Goal: Task Accomplishment & Management: Complete application form

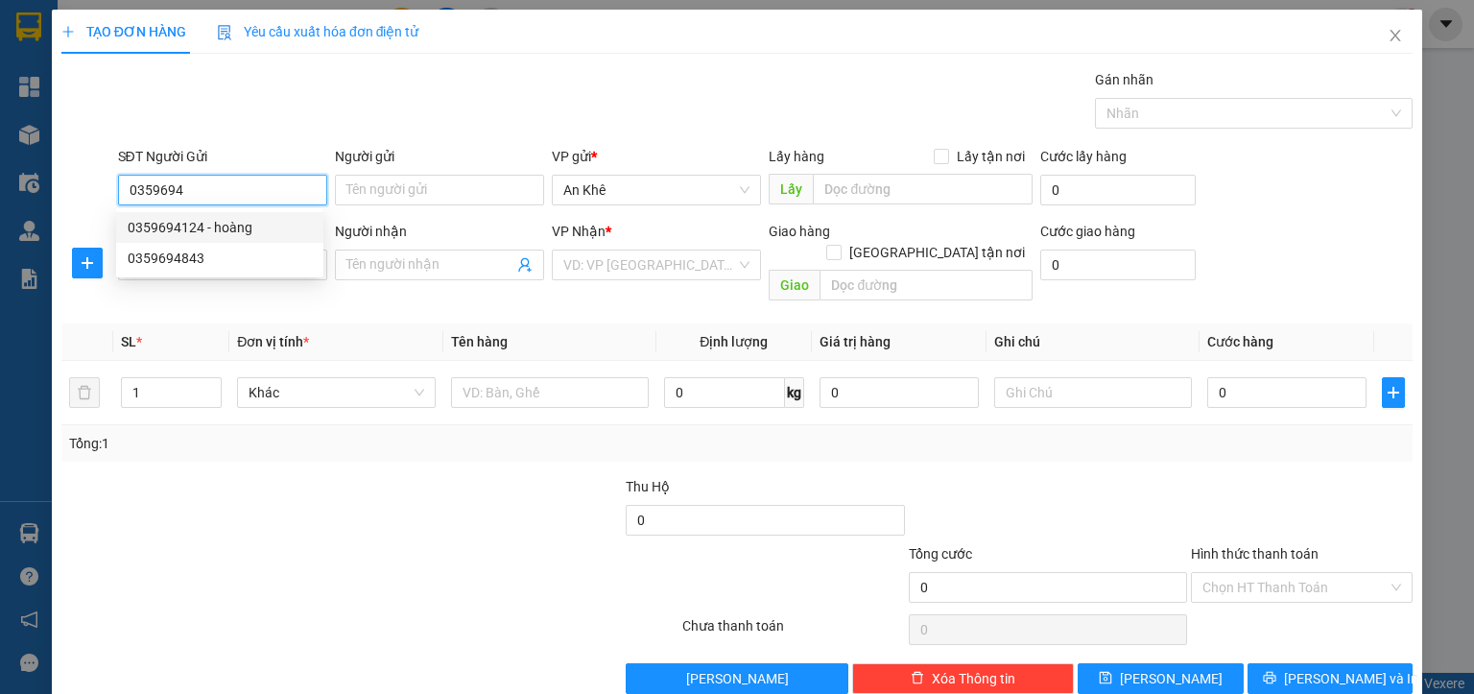
click at [215, 229] on div "0359694124 - hoàng" at bounding box center [220, 227] width 184 height 21
type input "0359694124"
type input "hoàng"
type input "đá lửa"
type input "0368766550"
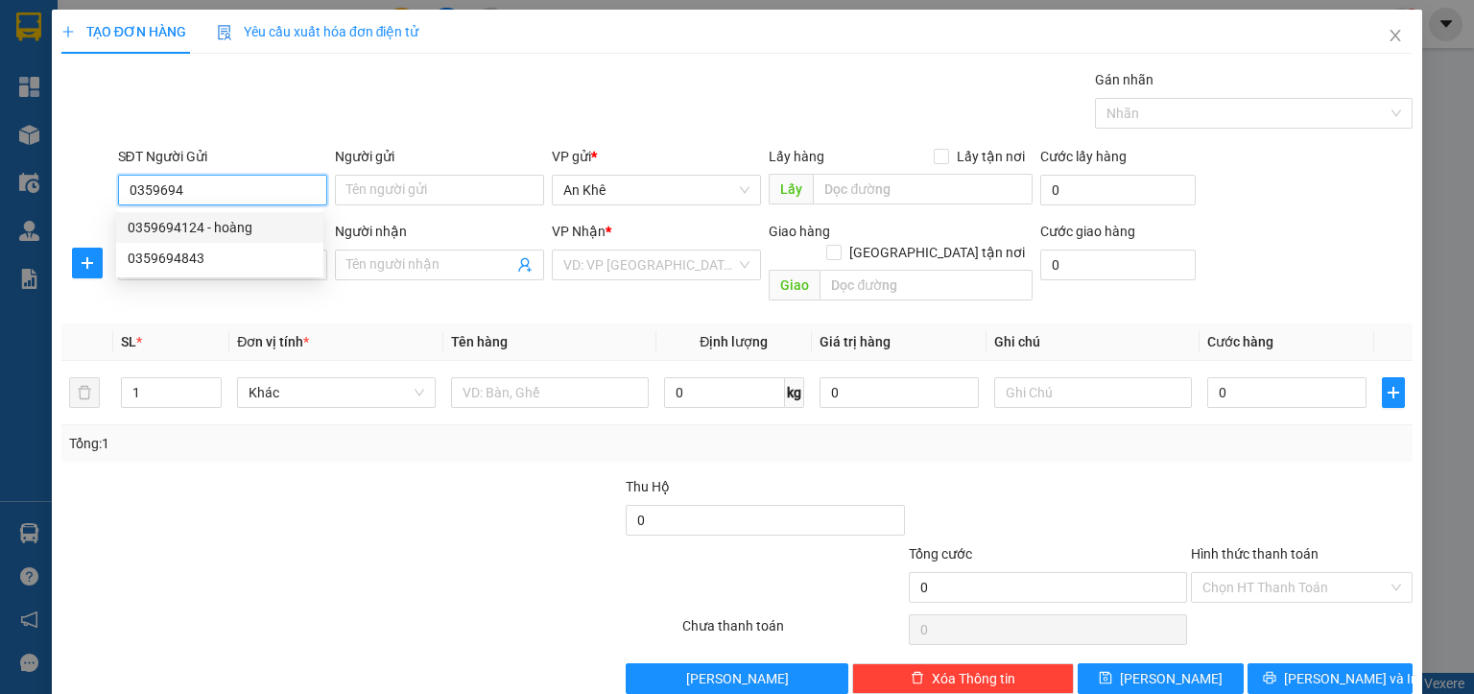
type input "TRạng"
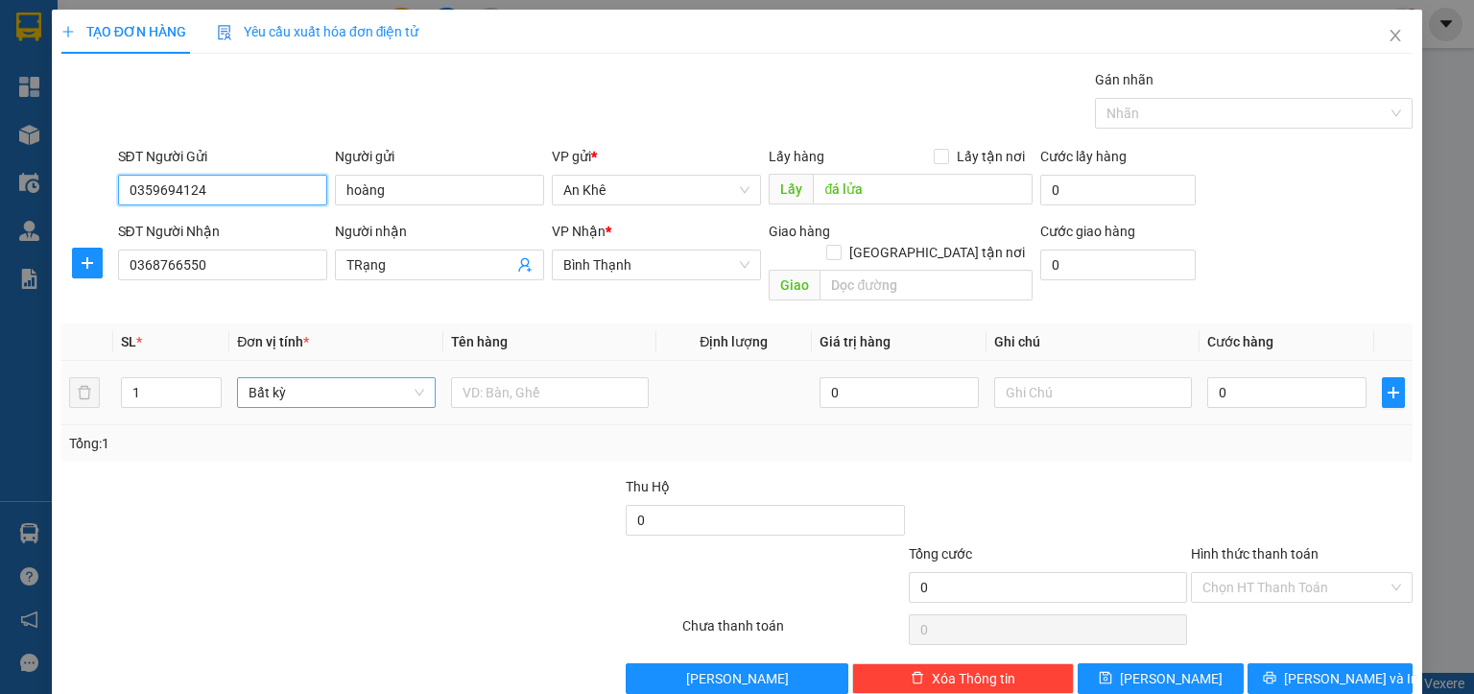
click at [286, 378] on span "Bất kỳ" at bounding box center [336, 392] width 175 height 29
type input "0359694124"
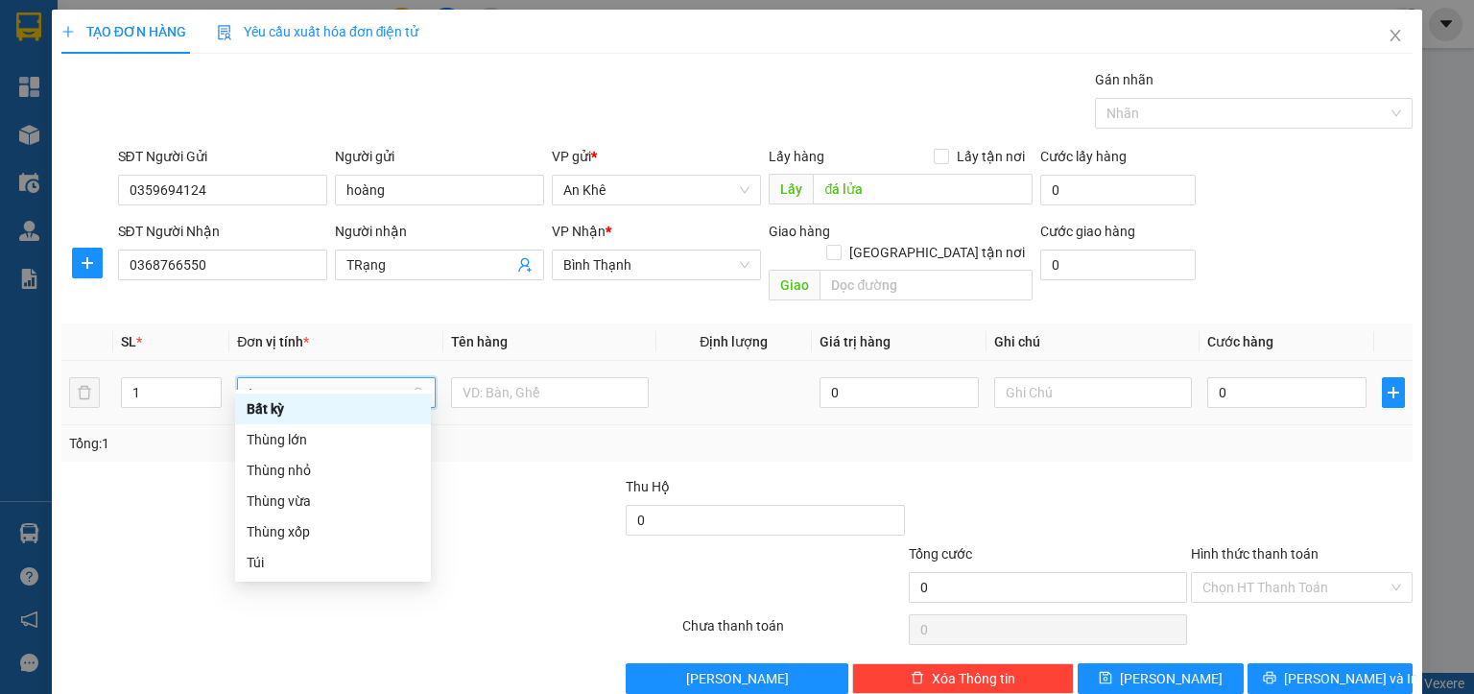
type input "th"
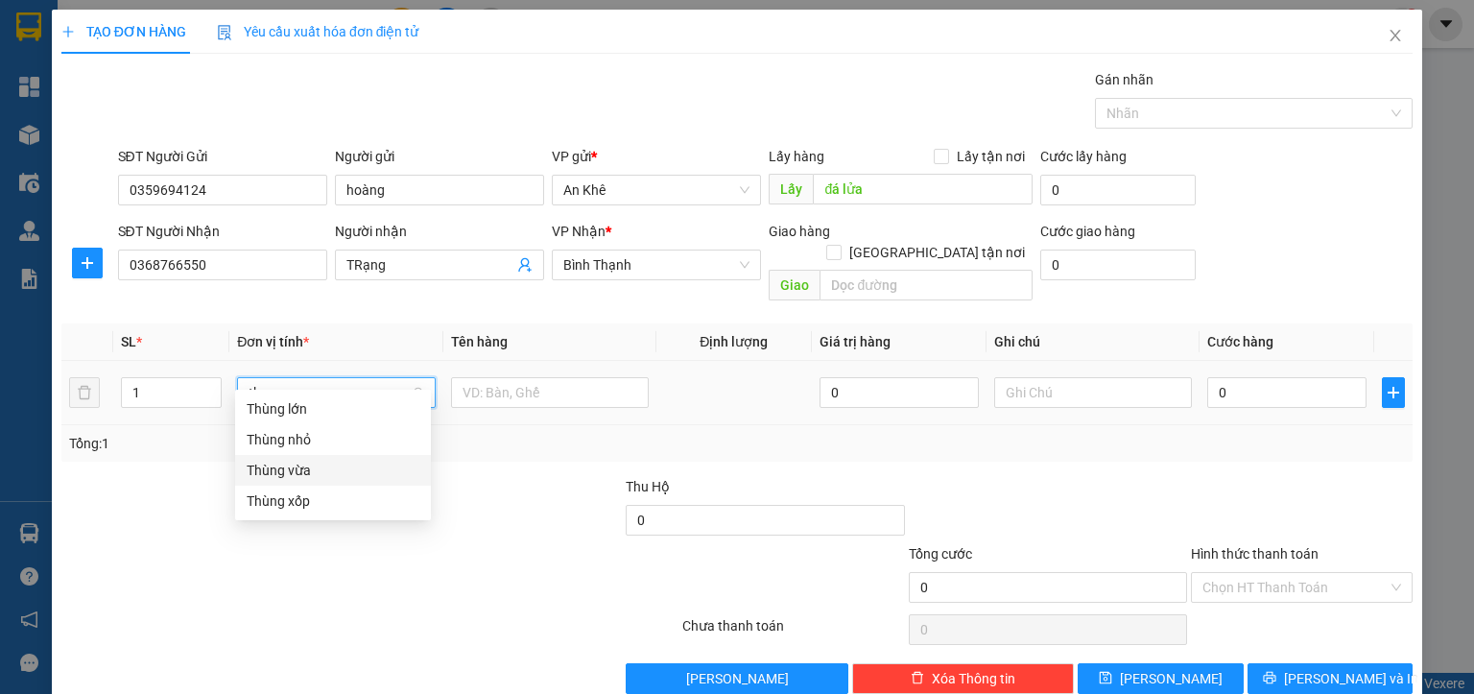
click at [330, 471] on div "Thùng vừa" at bounding box center [333, 470] width 173 height 21
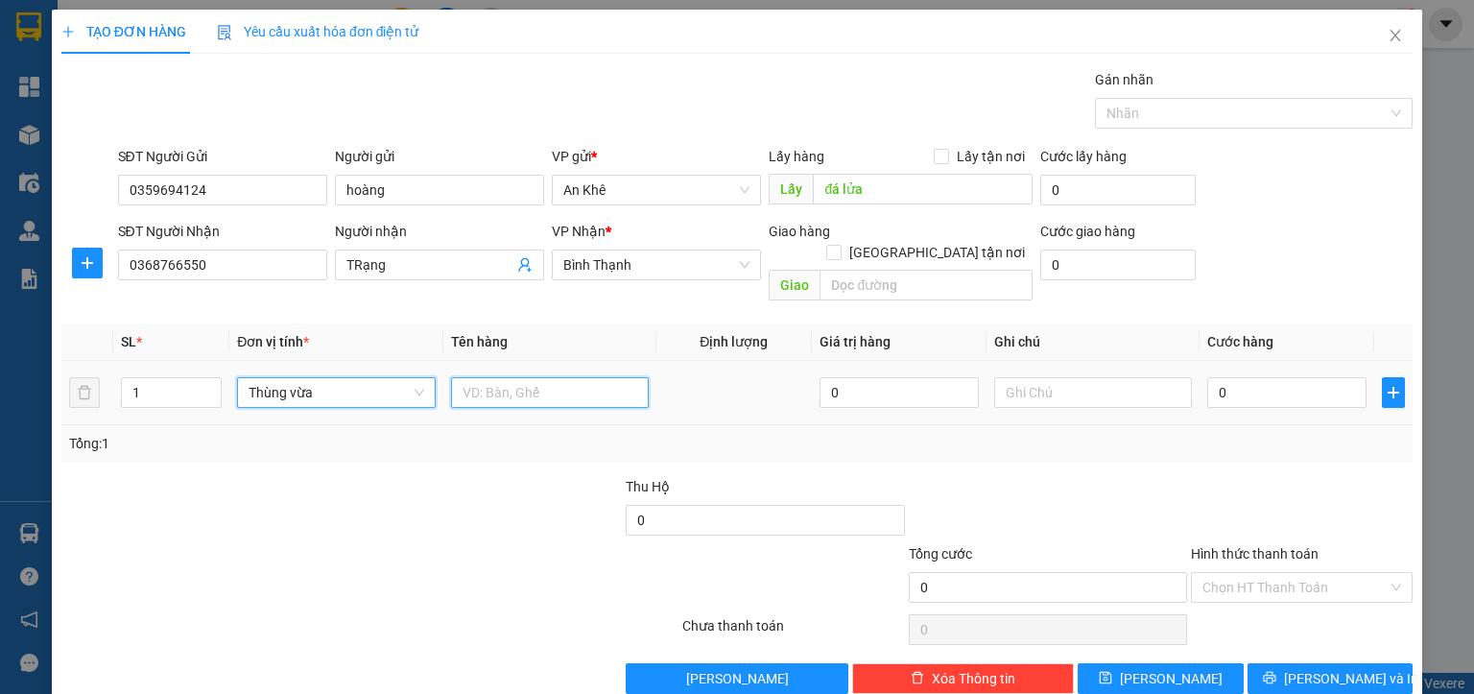
click at [488, 377] on input "text" at bounding box center [550, 392] width 198 height 31
type input "d"
type input "đồ ăn"
click at [1222, 377] on input "0" at bounding box center [1286, 392] width 159 height 31
type input "7"
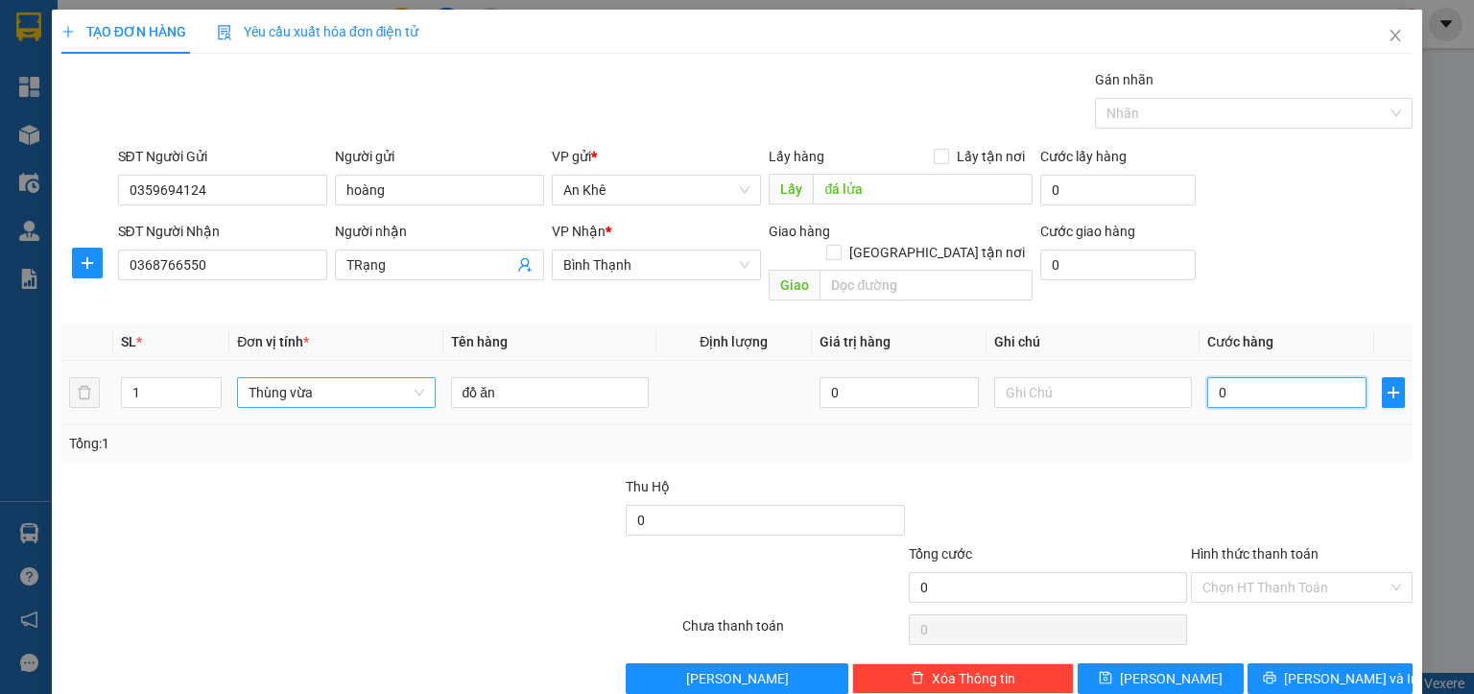
type input "7"
type input "70"
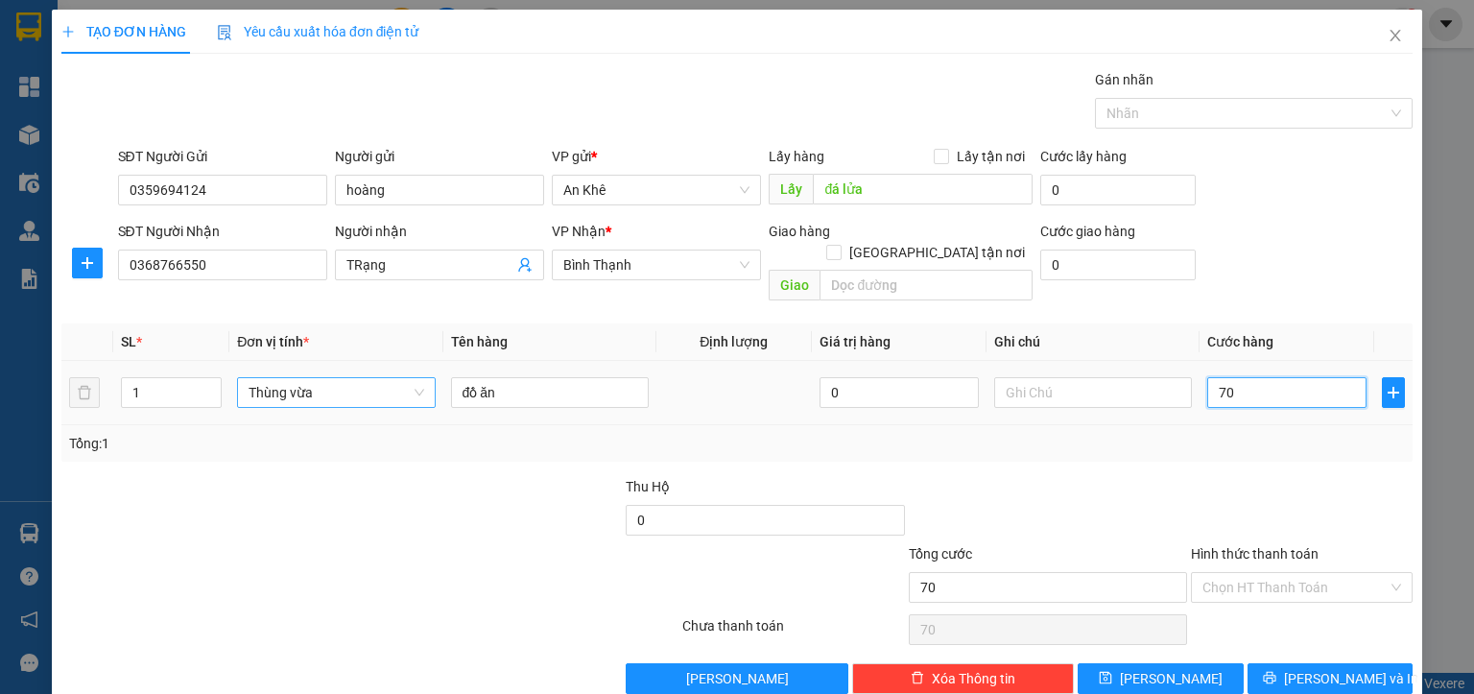
type input "700"
type input "7.000"
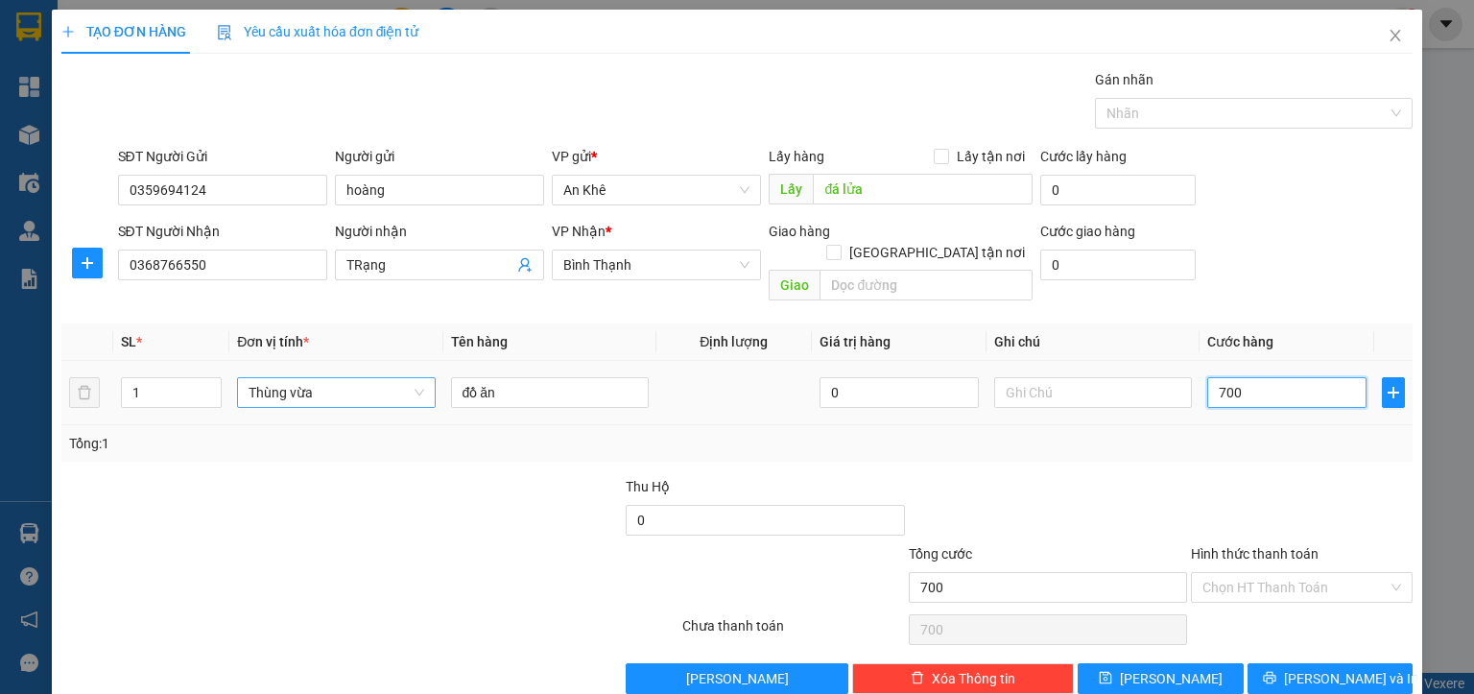
type input "7.000"
type input "70.000"
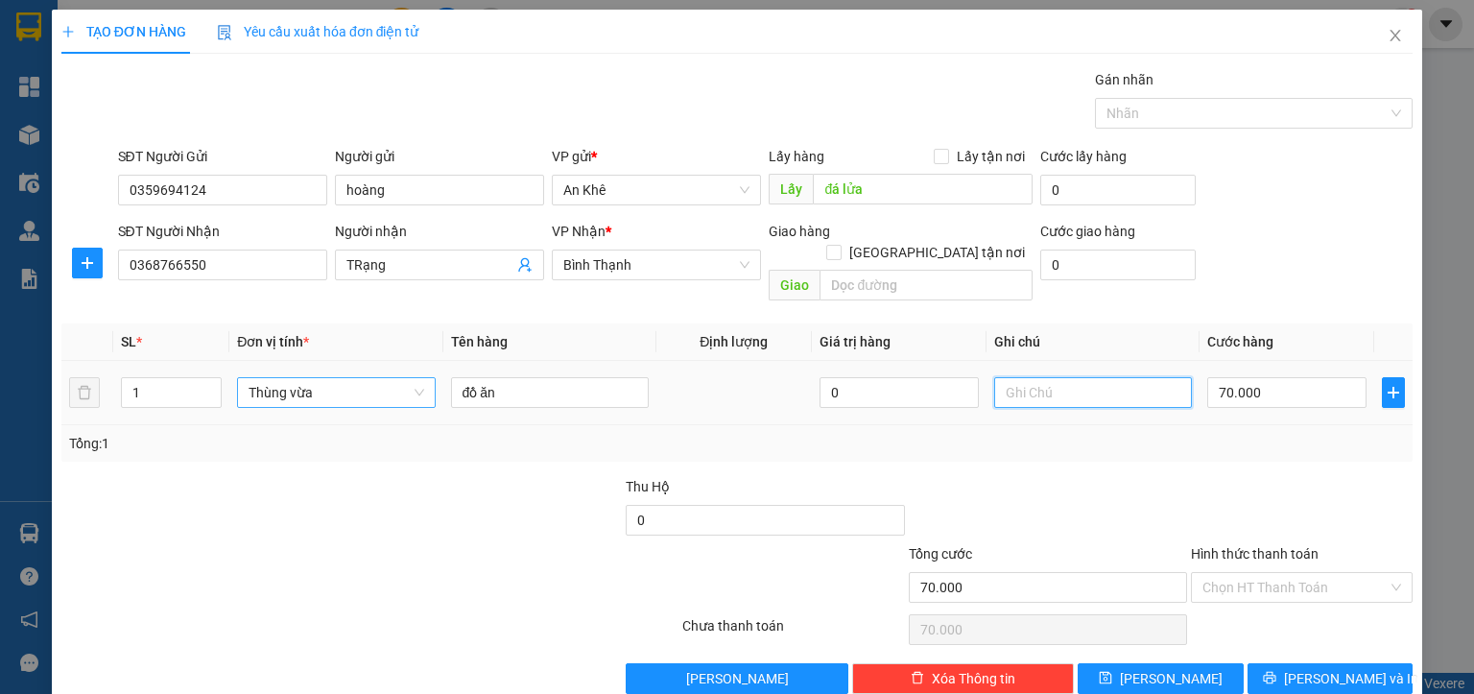
click at [1088, 378] on input "text" at bounding box center [1093, 392] width 198 height 31
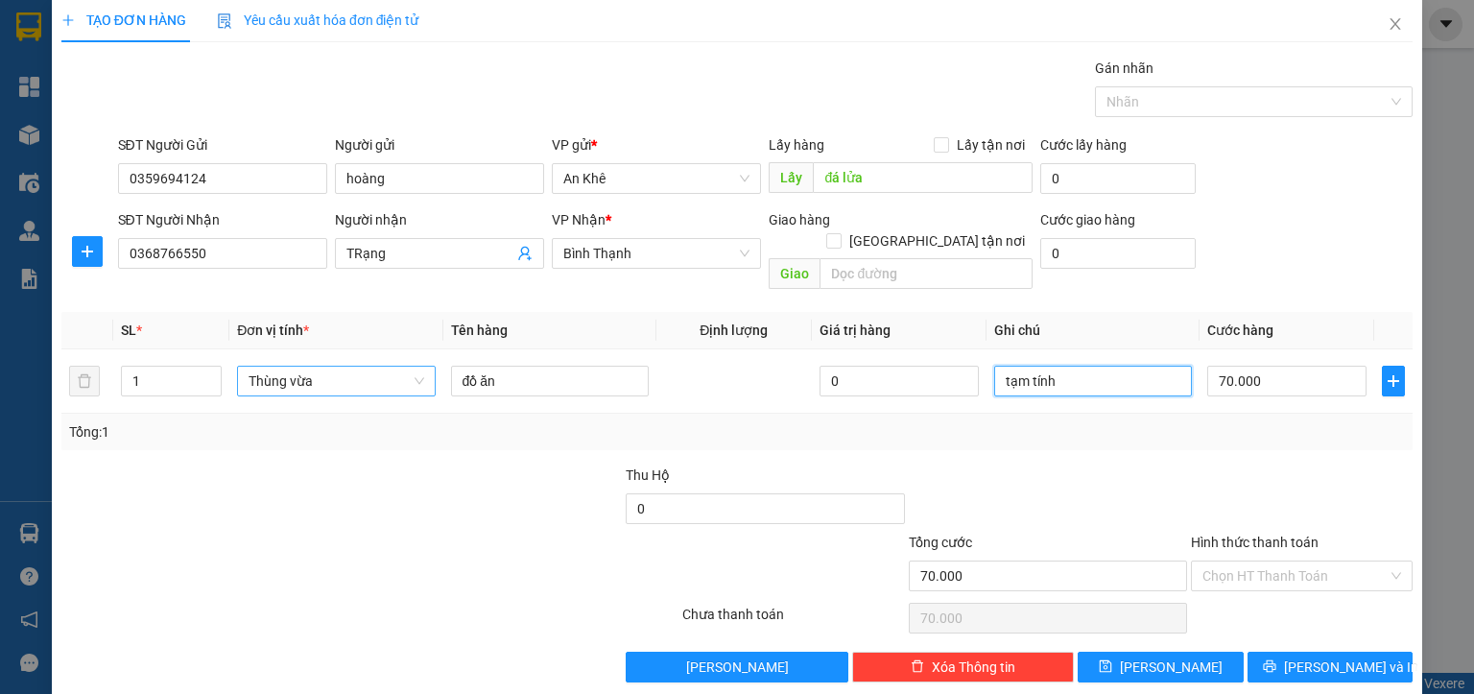
scroll to position [14, 0]
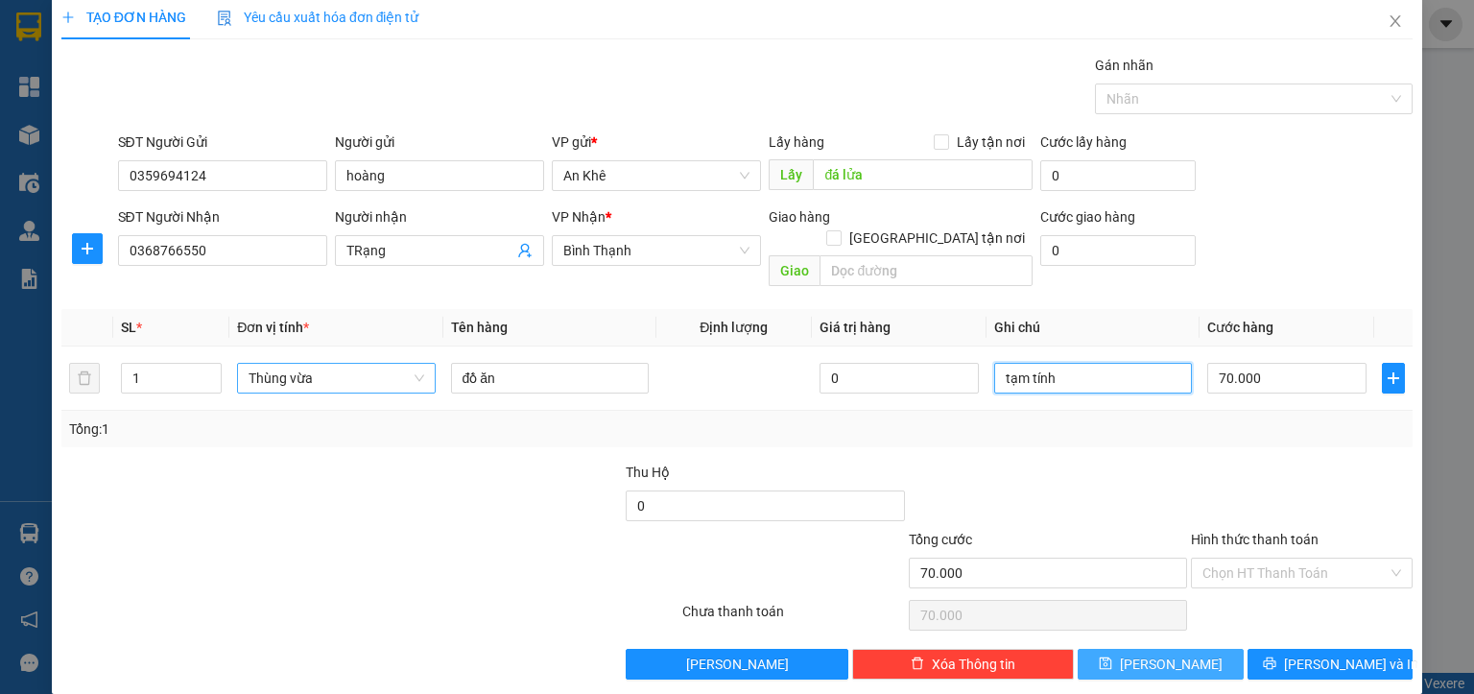
type input "tạm tính"
click at [1109, 649] on button "[PERSON_NAME]" at bounding box center [1161, 664] width 166 height 31
type input "0"
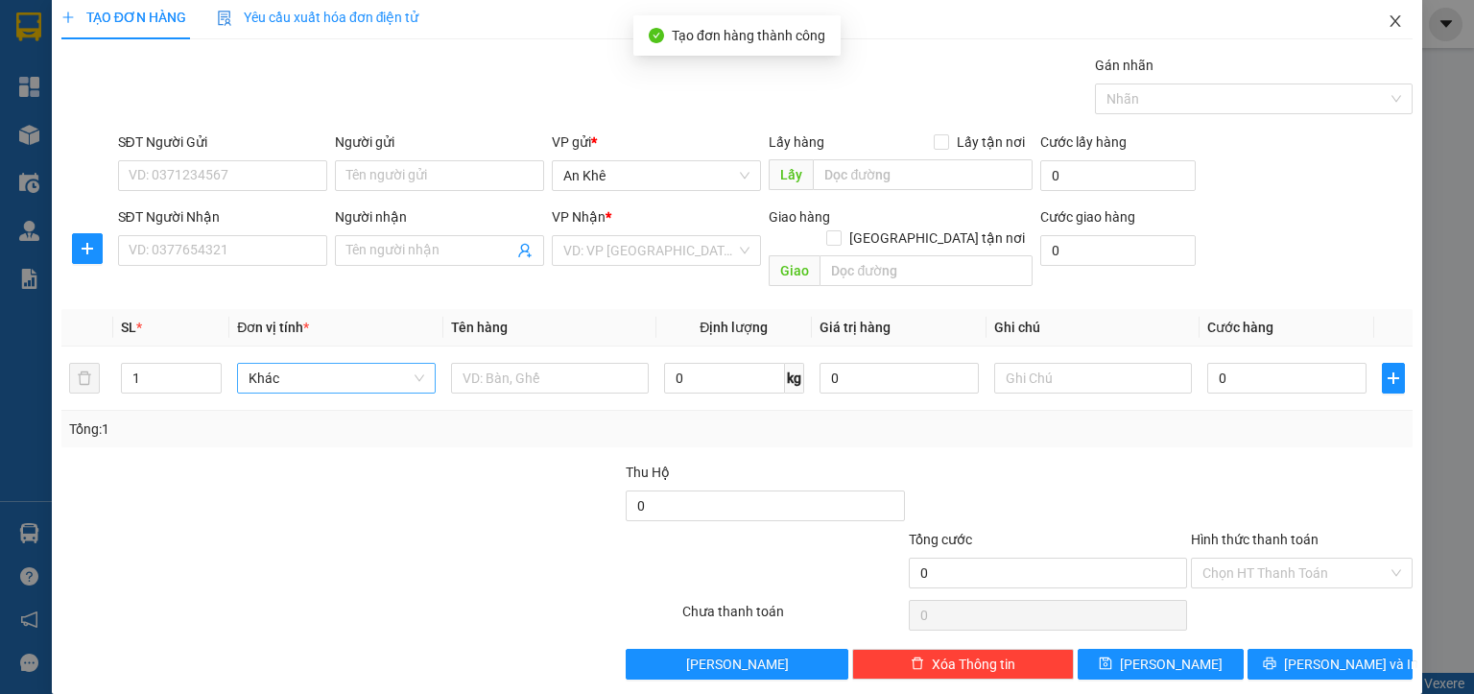
click at [1388, 24] on icon "close" at bounding box center [1395, 20] width 15 height 15
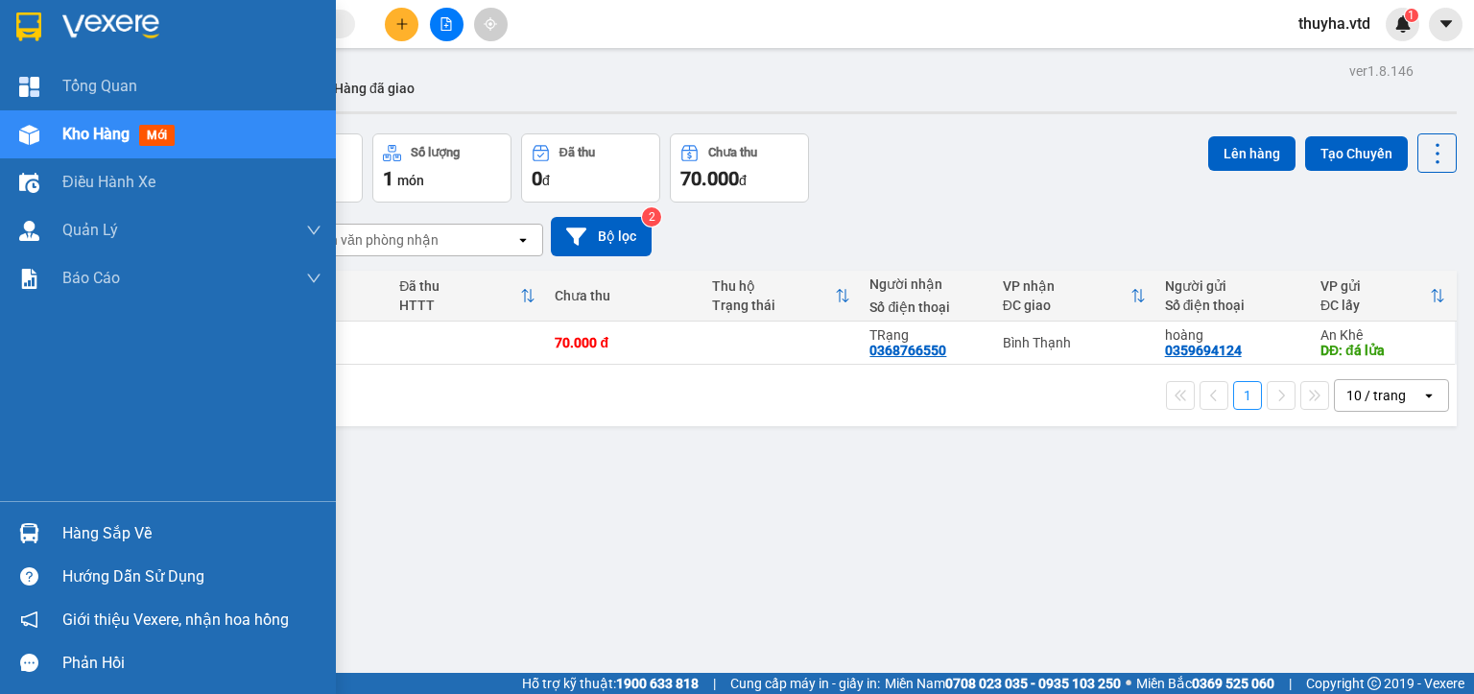
click at [64, 144] on div "Kho hàng mới" at bounding box center [122, 134] width 120 height 24
click at [80, 136] on span "Kho hàng" at bounding box center [95, 134] width 67 height 18
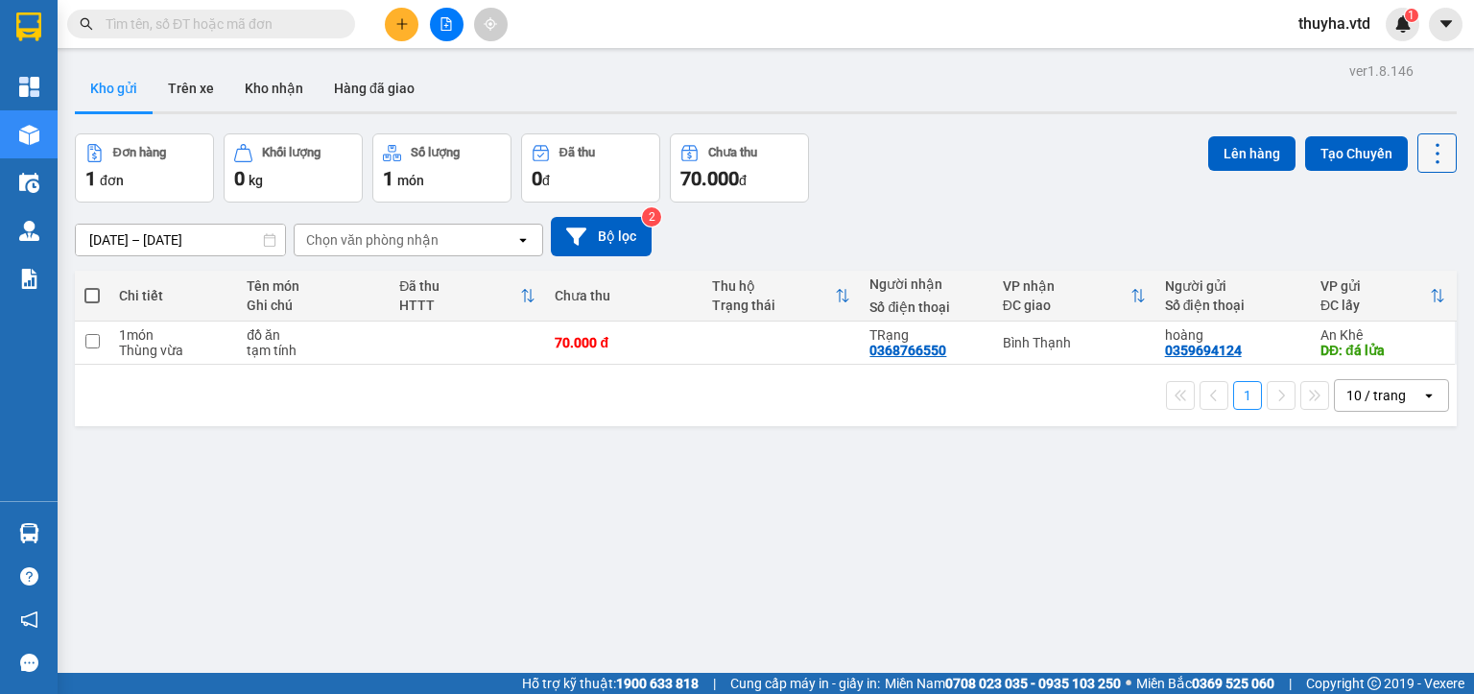
click at [1425, 167] on button at bounding box center [1436, 152] width 39 height 39
click at [1386, 263] on li "Làm mới" at bounding box center [1386, 273] width 144 height 35
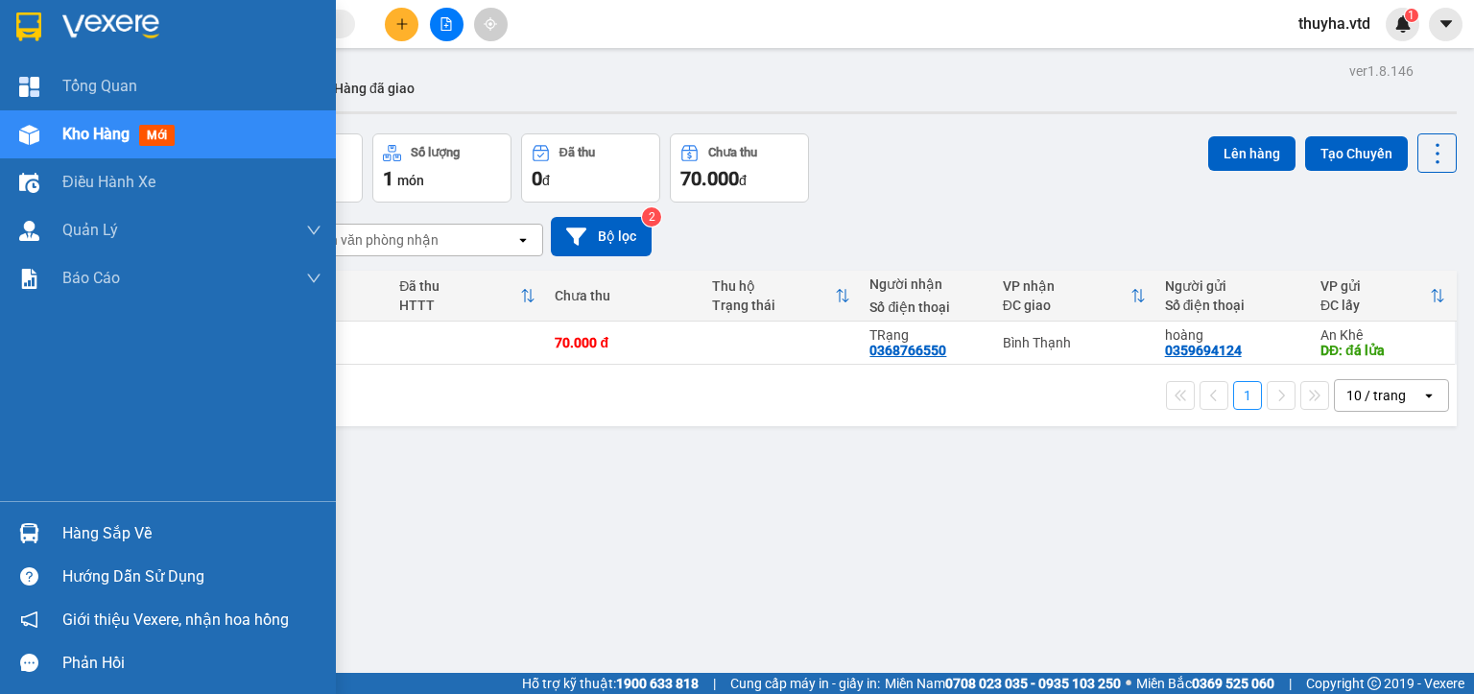
click at [42, 134] on div at bounding box center [29, 135] width 34 height 34
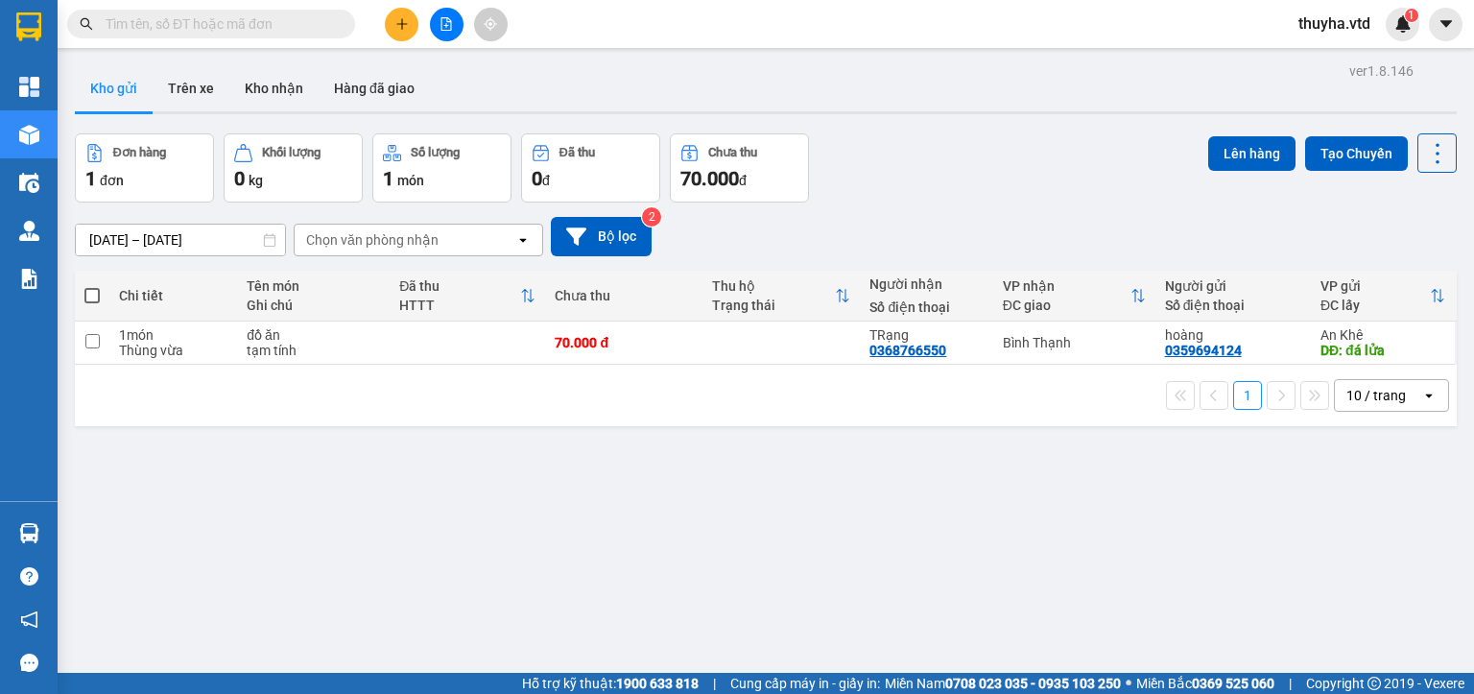
click at [441, 33] on button at bounding box center [447, 25] width 34 height 34
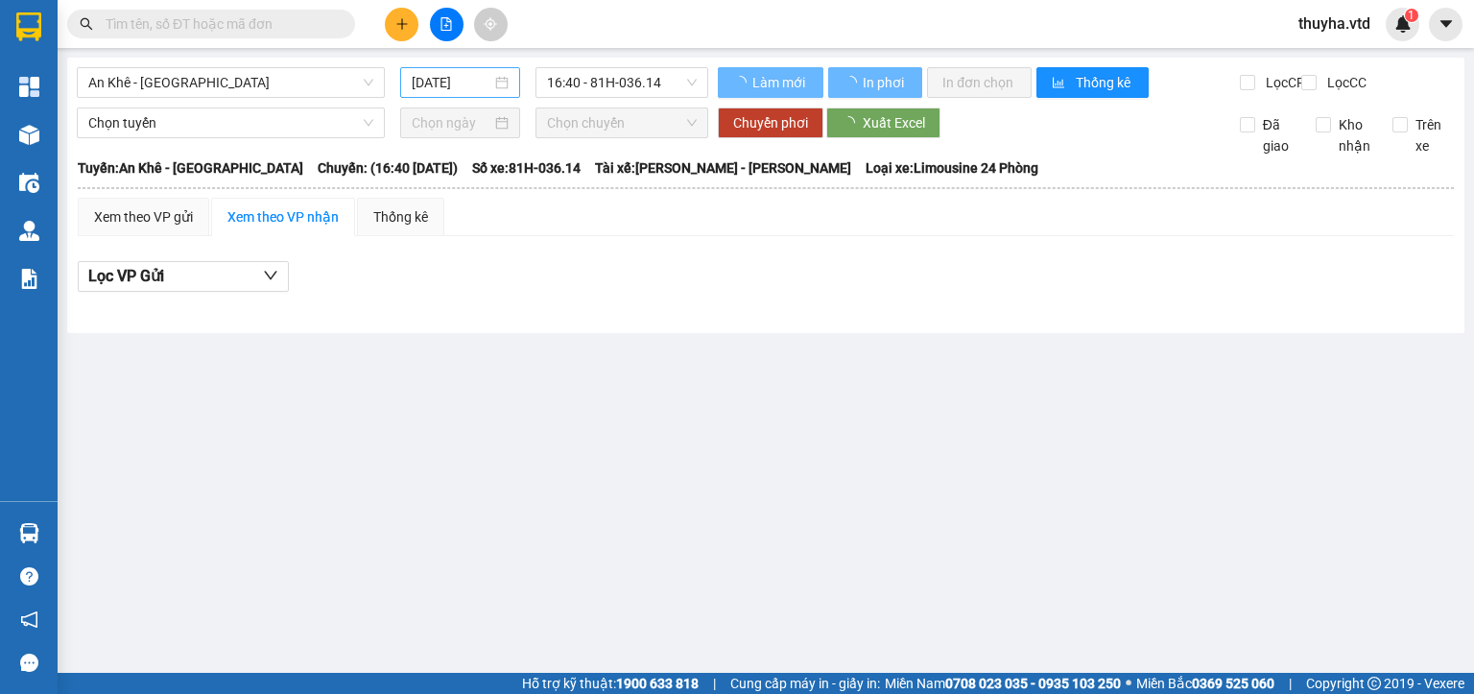
click at [447, 83] on input "[DATE]" at bounding box center [451, 82] width 79 height 21
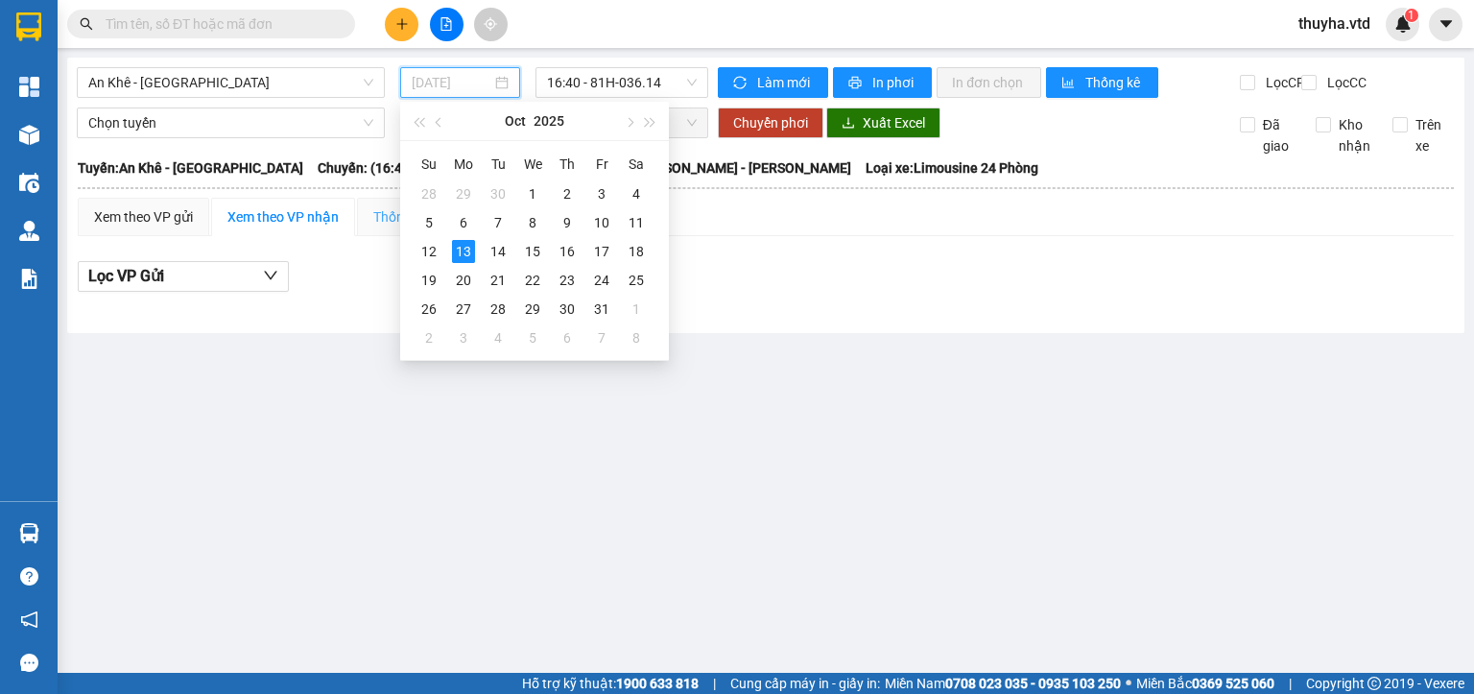
type input "[DATE]"
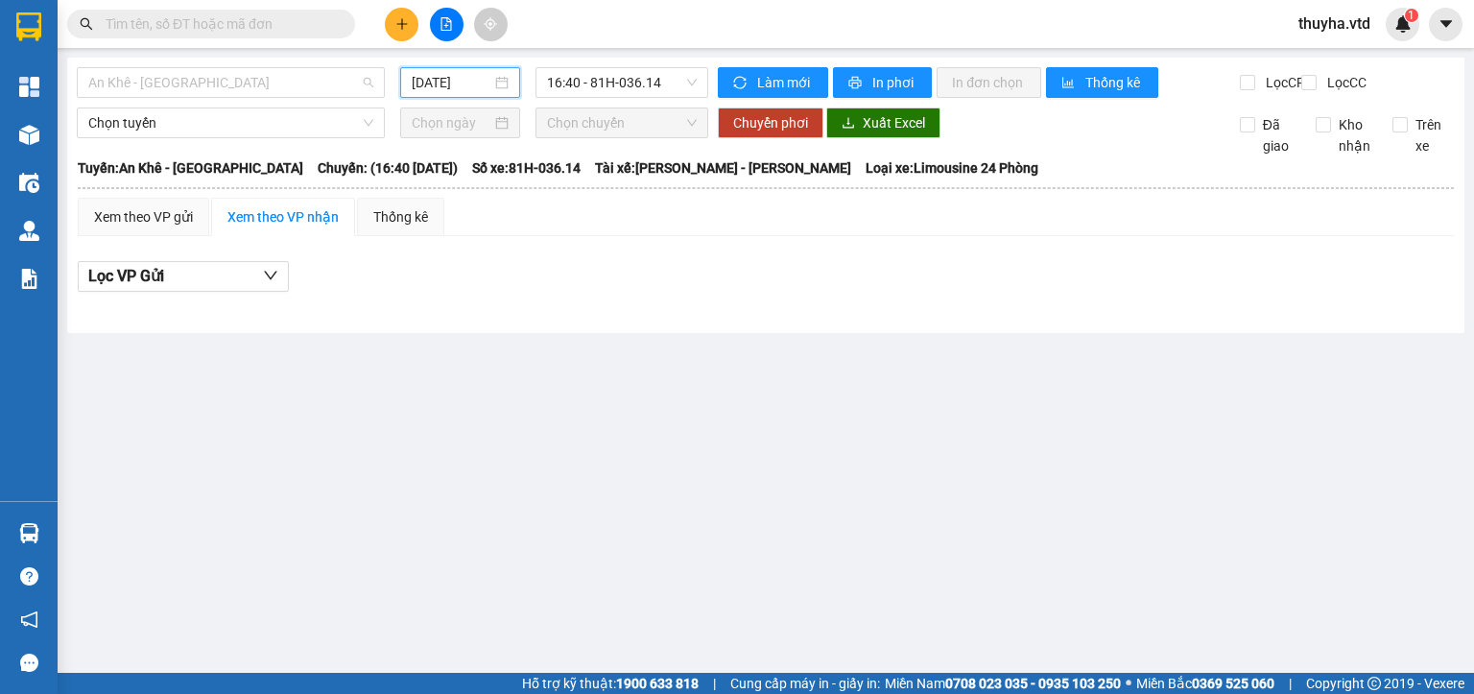
drag, startPoint x: 143, startPoint y: 74, endPoint x: 143, endPoint y: 131, distance: 56.6
click at [143, 79] on span "An Khê - [GEOGRAPHIC_DATA]" at bounding box center [230, 82] width 285 height 29
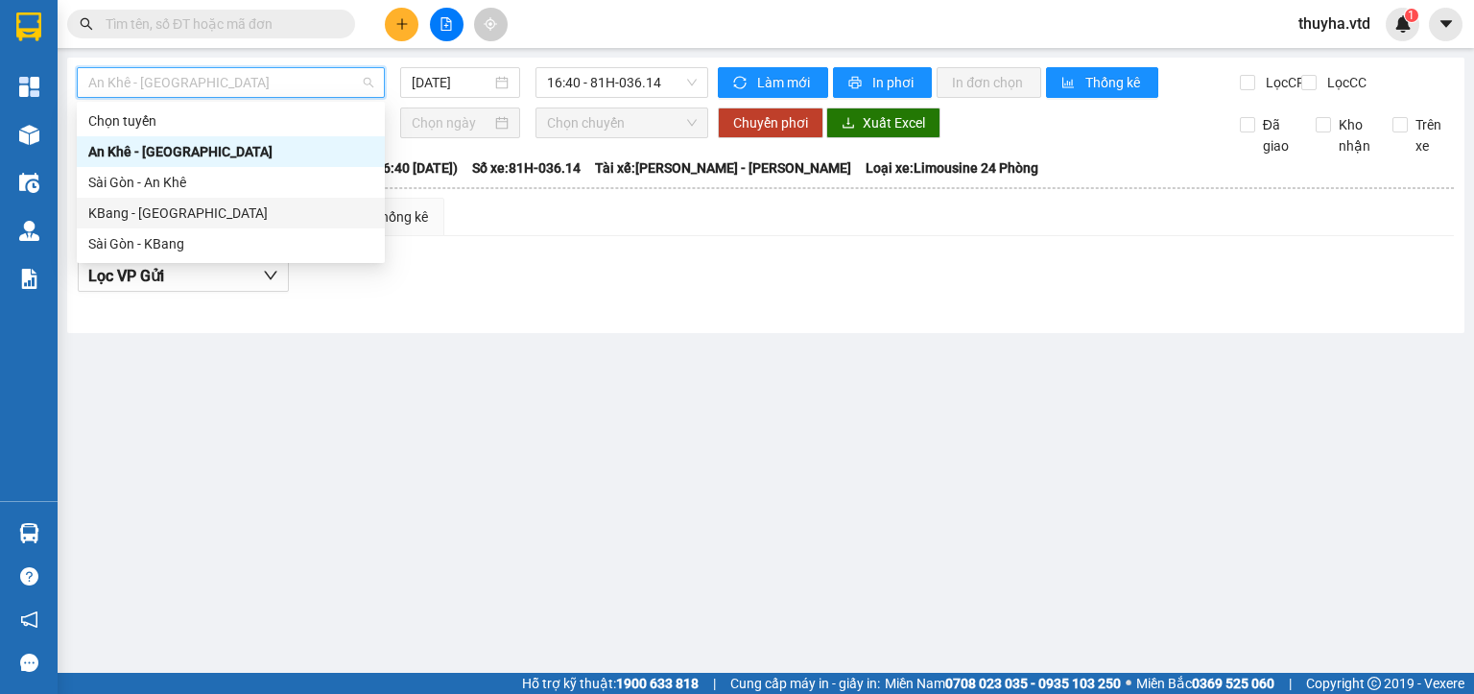
click at [123, 212] on div "KBang - [GEOGRAPHIC_DATA]" at bounding box center [230, 212] width 285 height 21
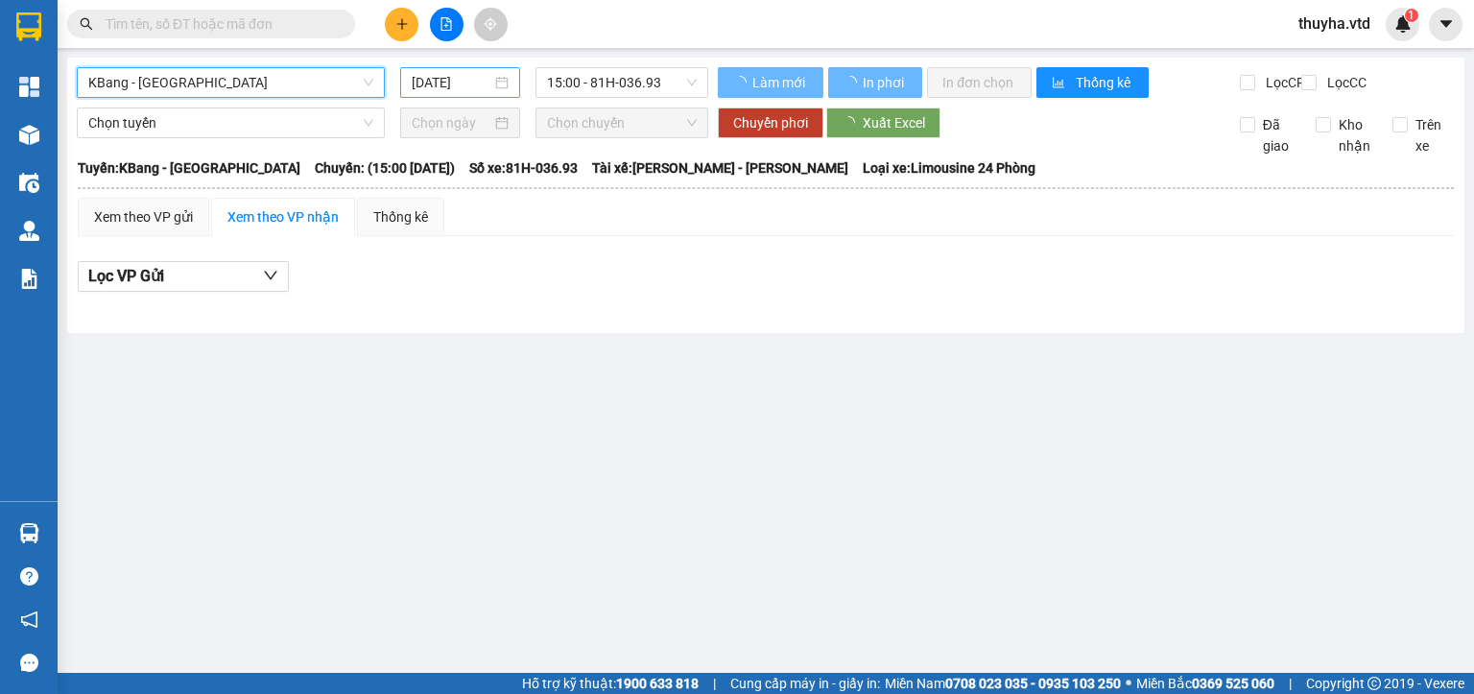
click at [448, 83] on input "[DATE]" at bounding box center [451, 82] width 79 height 21
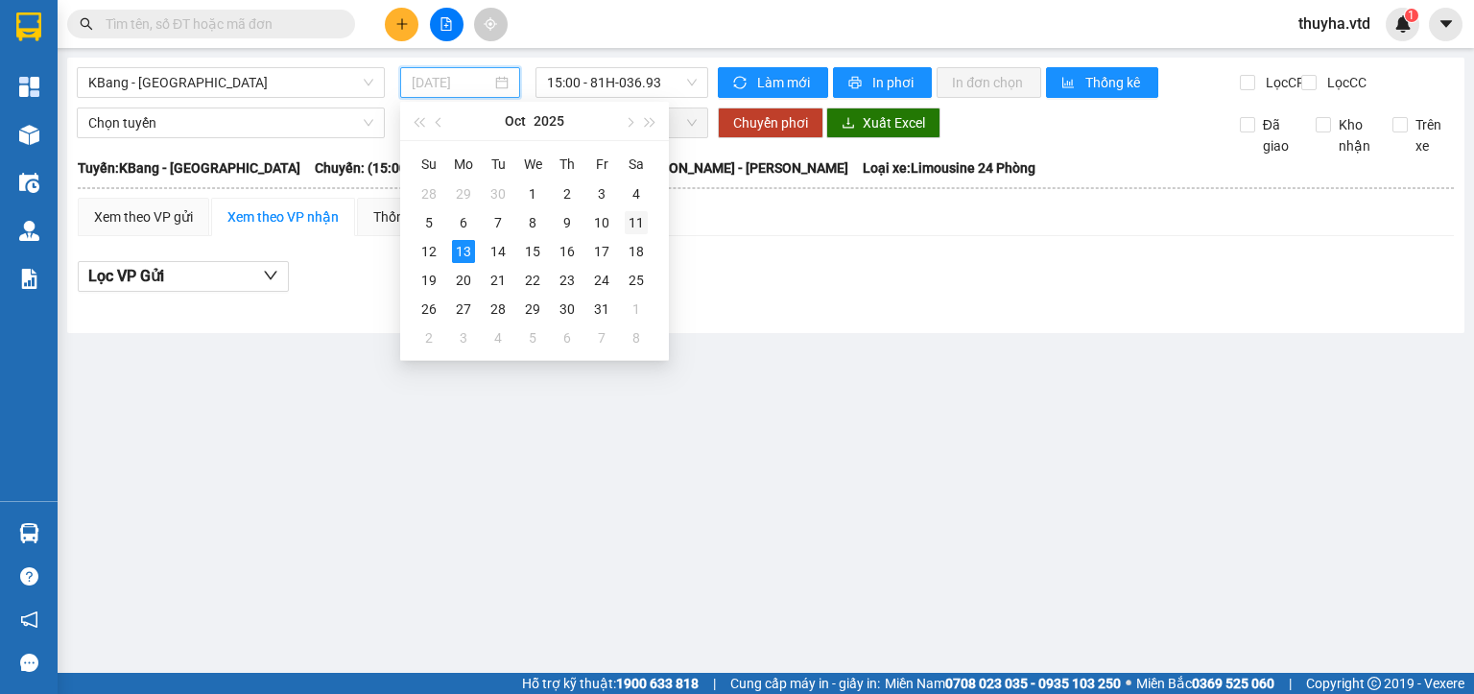
click at [641, 220] on div "11" at bounding box center [636, 222] width 23 height 23
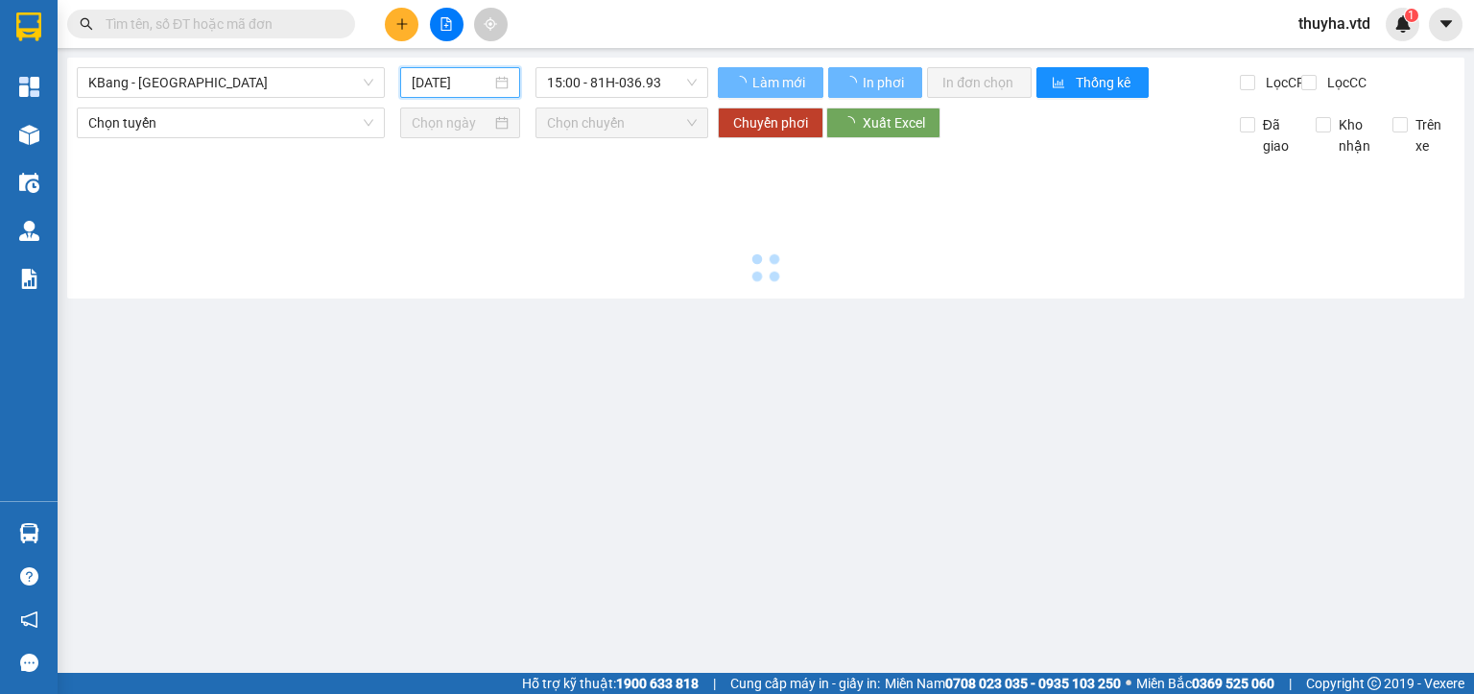
type input "[DATE]"
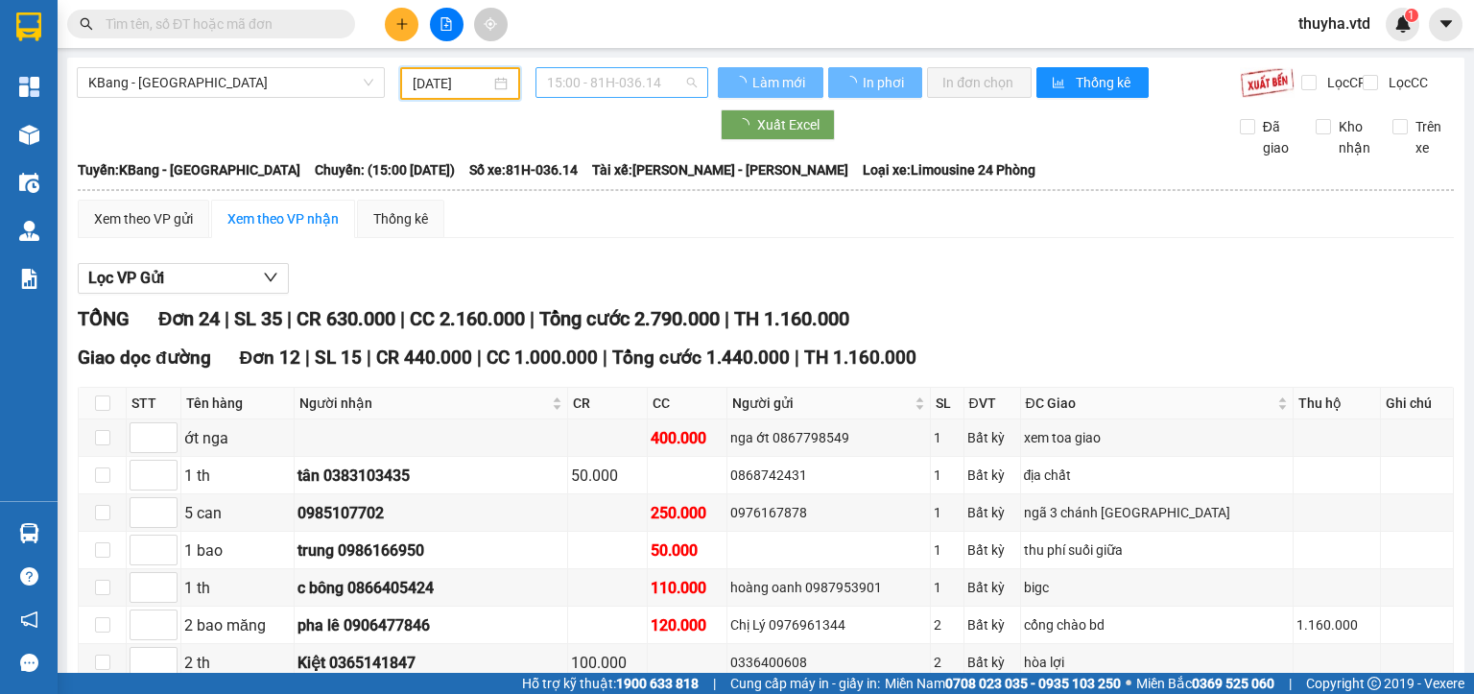
click at [602, 75] on span "15:00 - 81H-036.14" at bounding box center [622, 82] width 151 height 29
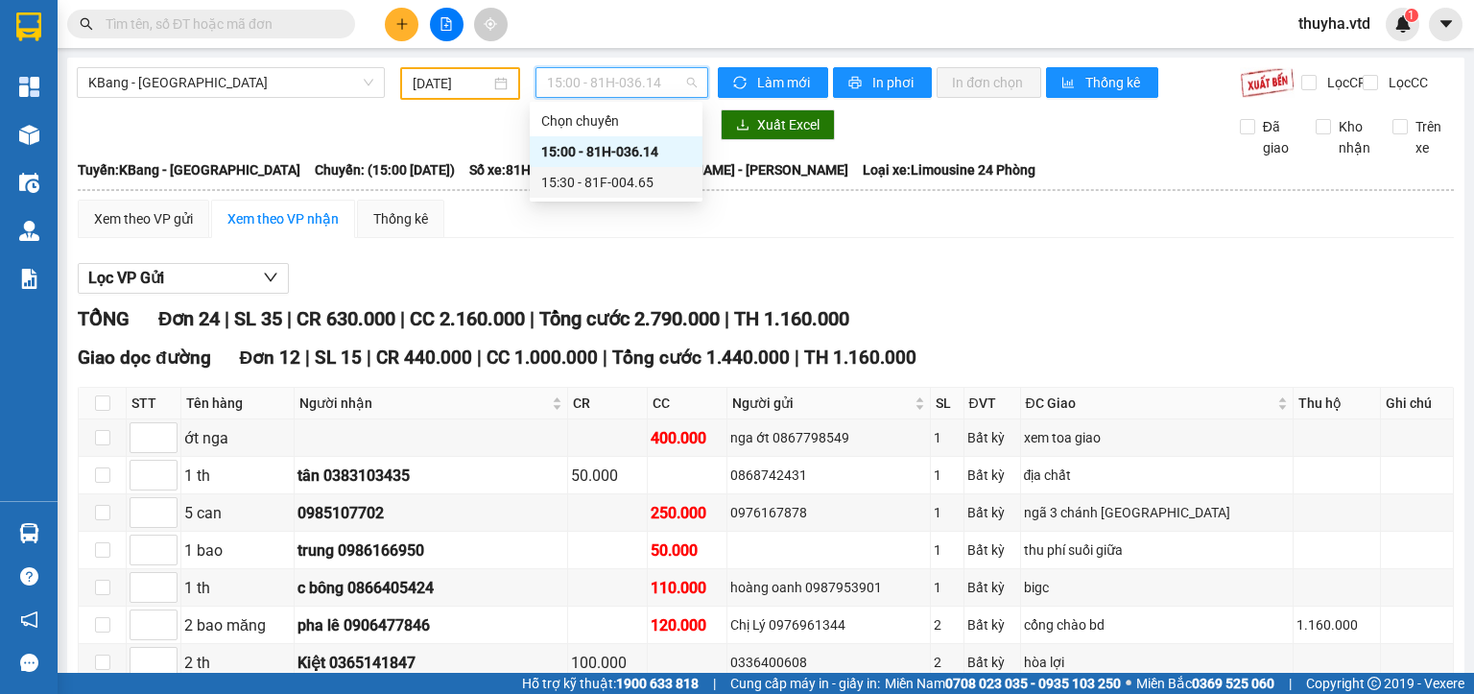
click at [609, 197] on div "15:30 - 81F-004.65" at bounding box center [616, 182] width 173 height 31
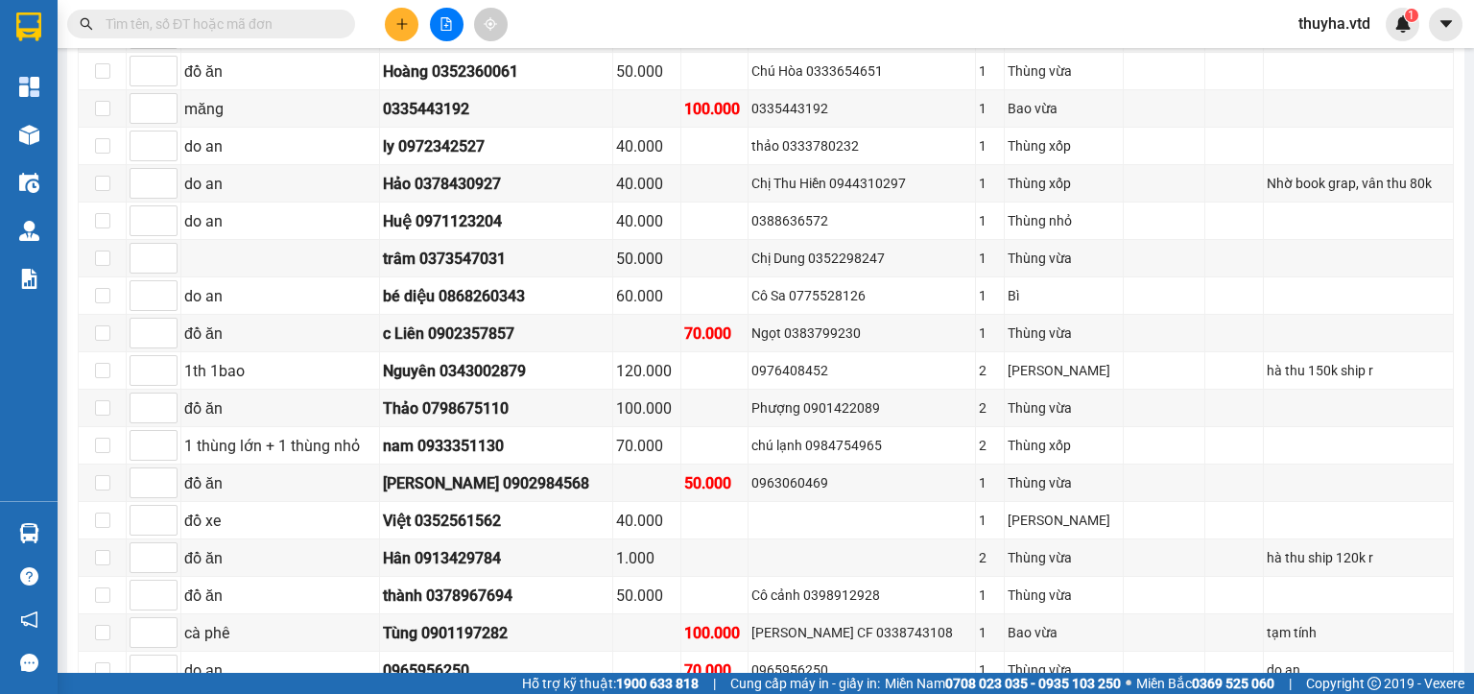
scroll to position [768, 0]
